Goal: Transaction & Acquisition: Register for event/course

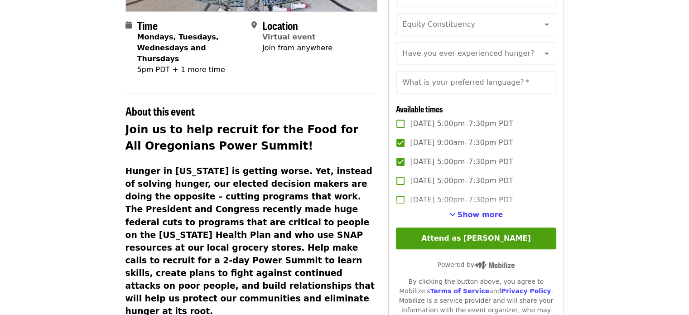
scroll to position [227, 0]
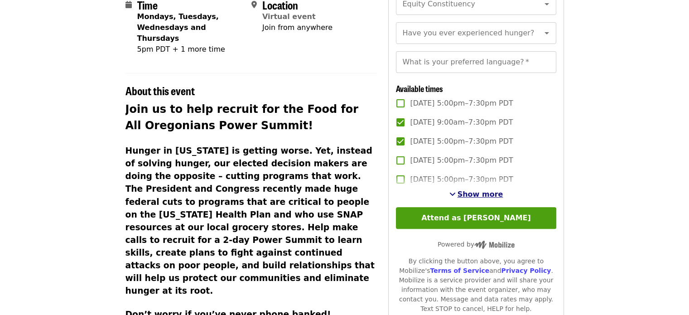
click at [453, 200] on div "Show more" at bounding box center [476, 194] width 160 height 11
click at [455, 198] on span "See more timeslots" at bounding box center [453, 193] width 6 height 7
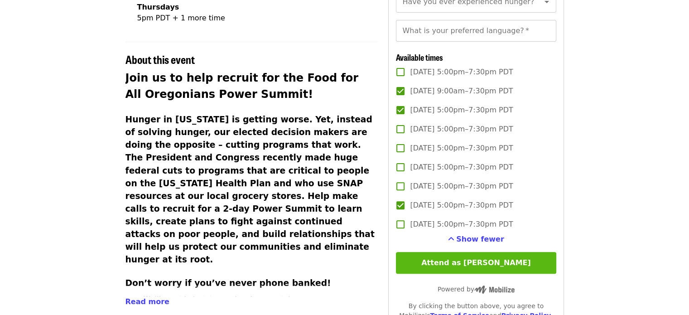
scroll to position [272, 0]
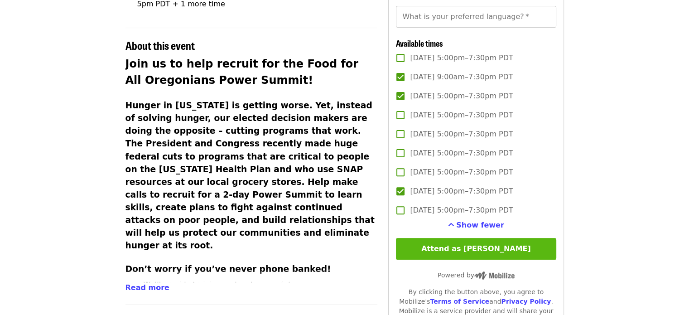
click at [486, 260] on button "Attend as [PERSON_NAME]" at bounding box center [476, 249] width 160 height 22
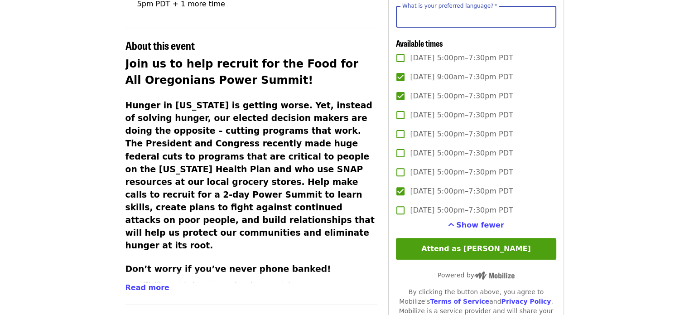
click at [436, 28] on input "What is your preferred language?   *" at bounding box center [476, 17] width 160 height 22
type input "*******"
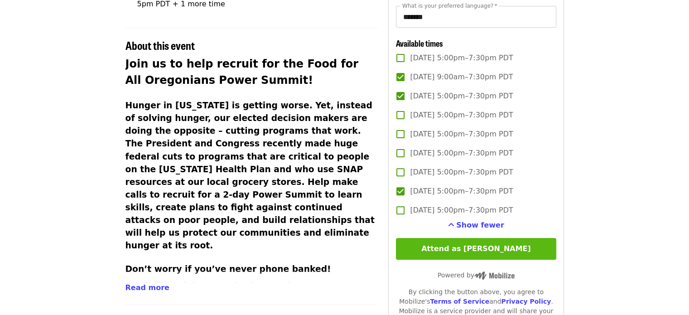
click at [452, 260] on button "Attend as [PERSON_NAME]" at bounding box center [476, 249] width 160 height 22
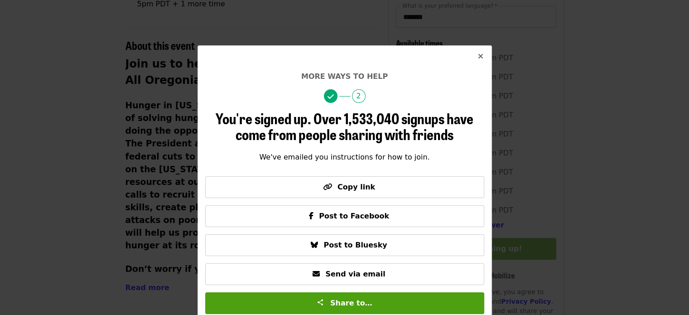
click at [478, 57] on icon "times icon" at bounding box center [480, 56] width 5 height 9
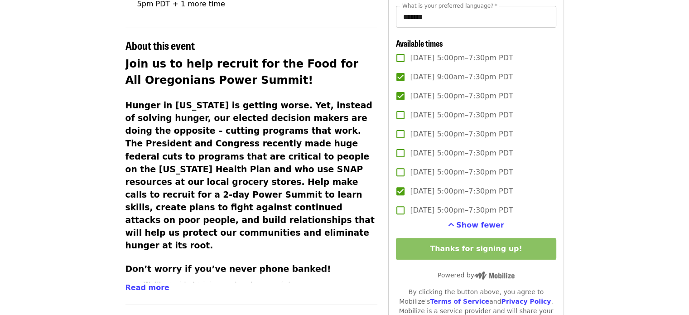
scroll to position [91, 0]
